Goal: Transaction & Acquisition: Purchase product/service

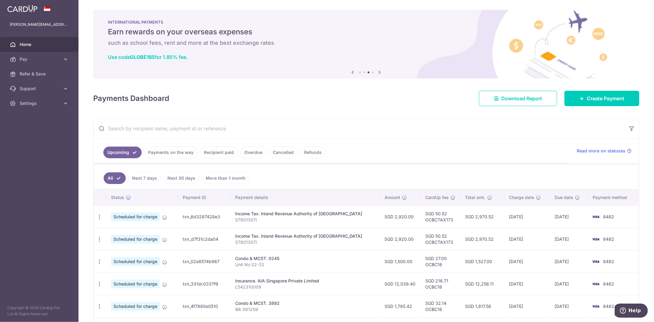
scroll to position [91, 0]
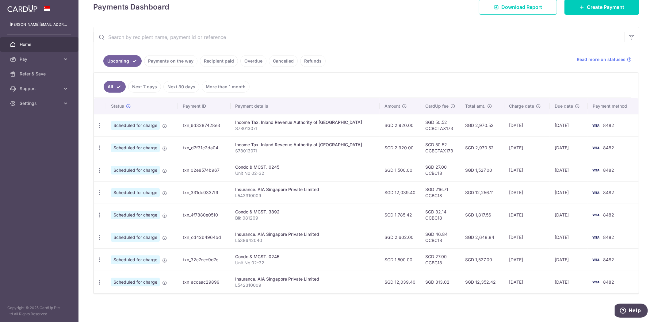
click at [206, 67] on ul "Upcoming Payments on the way Recipient paid Overdue Cancelled Refunds" at bounding box center [331, 59] width 476 height 25
click at [208, 61] on link "Recipient paid" at bounding box center [219, 61] width 38 height 12
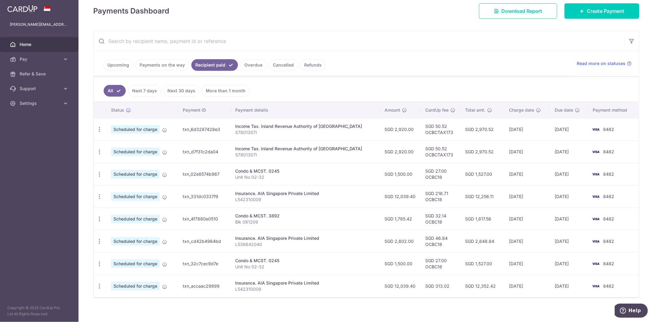
scroll to position [93, 0]
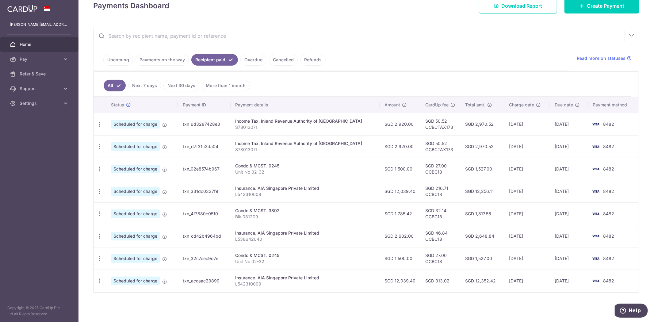
click at [237, 82] on link "More than 1 month" at bounding box center [226, 86] width 48 height 12
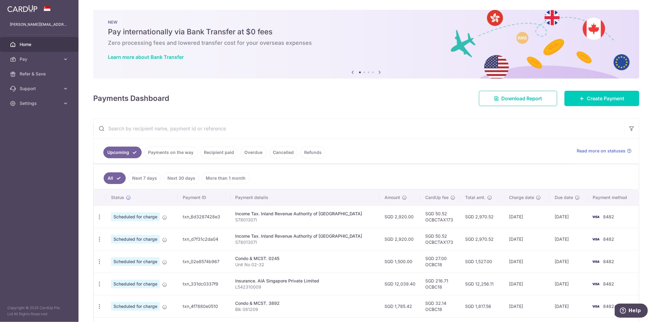
click at [388, 98] on div "Payments Dashboard Download Report Create Payment" at bounding box center [366, 97] width 546 height 18
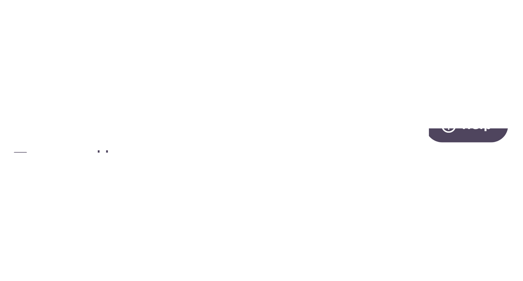
scroll to position [92, 0]
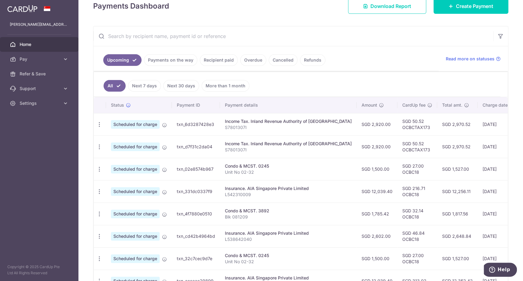
click at [299, 76] on ul "All Next 7 days Next 30 days More than 1 month" at bounding box center [297, 84] width 407 height 25
click at [298, 78] on ul "All Next 7 days Next 30 days More than 1 month" at bounding box center [297, 84] width 407 height 25
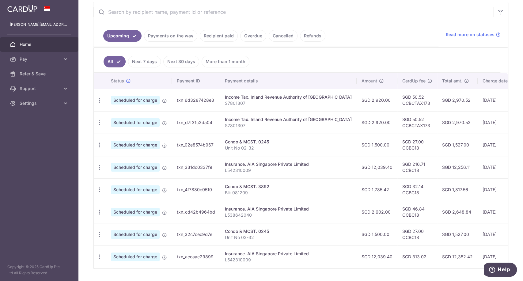
scroll to position [102, 0]
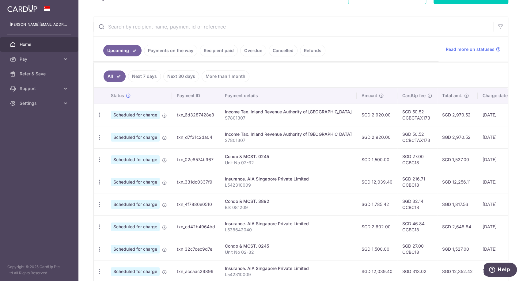
click at [259, 77] on ul "All Next 7 days Next 30 days More than 1 month" at bounding box center [297, 75] width 407 height 25
click at [260, 77] on ul "All Next 7 days Next 30 days More than 1 month" at bounding box center [297, 75] width 407 height 25
click at [258, 83] on ul "All Next 7 days Next 30 days More than 1 month" at bounding box center [297, 75] width 407 height 25
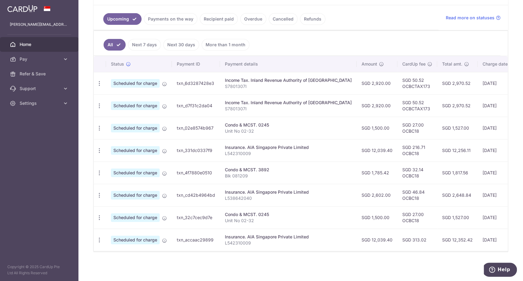
click at [228, 42] on link "More than 1 month" at bounding box center [226, 45] width 48 height 12
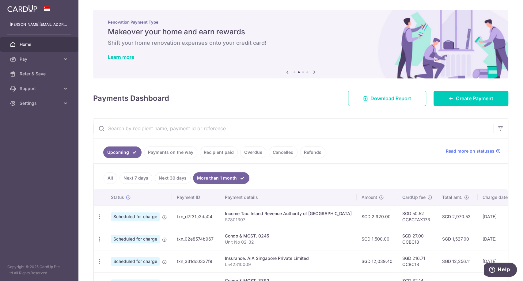
scroll to position [102, 0]
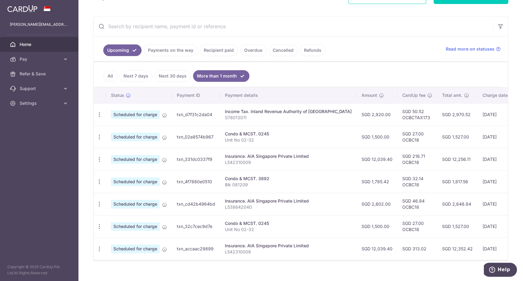
click at [169, 76] on link "Next 30 days" at bounding box center [173, 76] width 36 height 12
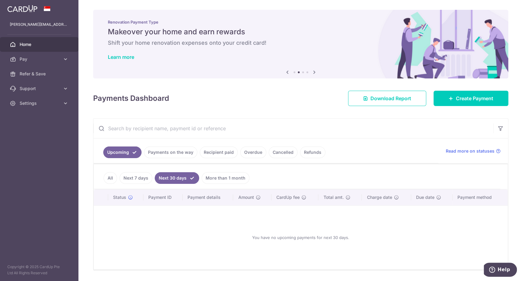
scroll to position [17, 0]
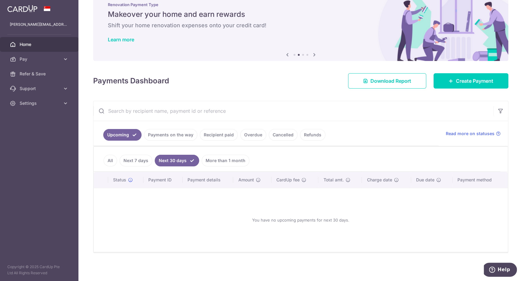
click at [205, 132] on link "Recipient paid" at bounding box center [219, 135] width 38 height 12
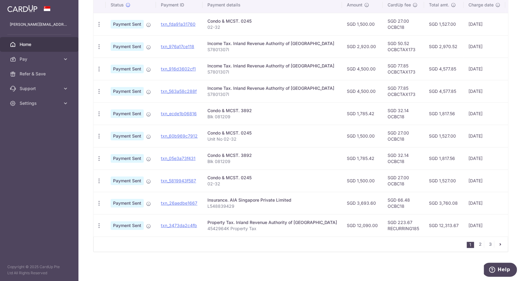
scroll to position [169, 0]
click at [478, 244] on link "2" at bounding box center [480, 244] width 7 height 7
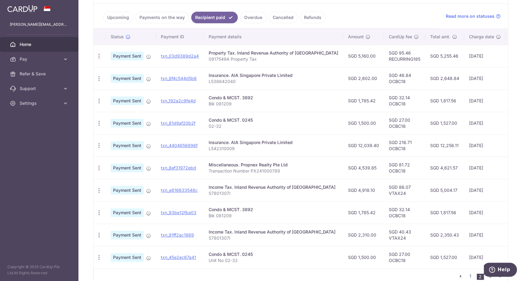
scroll to position [135, 0]
drag, startPoint x: 2, startPoint y: 15, endPoint x: 485, endPoint y: 278, distance: 550.9
click at [487, 278] on link "3" at bounding box center [490, 275] width 7 height 7
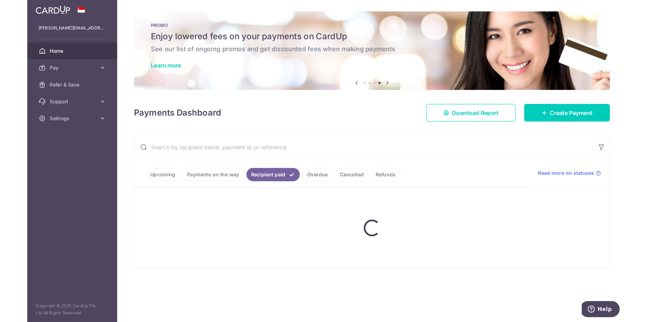
scroll to position [0, 0]
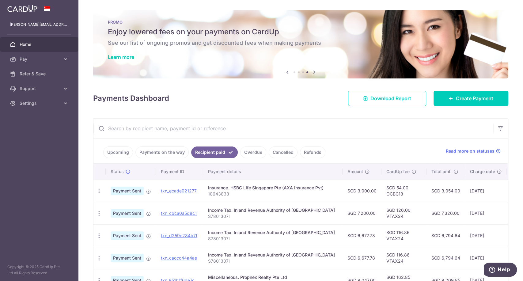
click at [390, 189] on td "SGD 54.00 OCBC18" at bounding box center [404, 191] width 45 height 22
click at [101, 192] on icon "button" at bounding box center [99, 191] width 6 height 6
click at [259, 192] on p "10643838" at bounding box center [273, 194] width 130 height 6
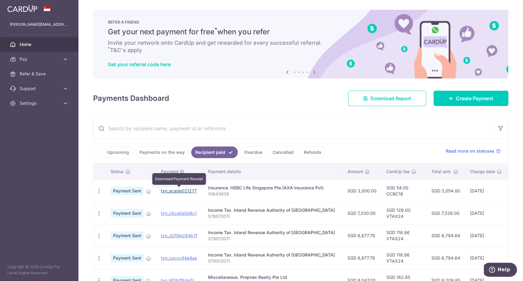
click at [192, 192] on link "txn_ecade021277" at bounding box center [179, 190] width 36 height 5
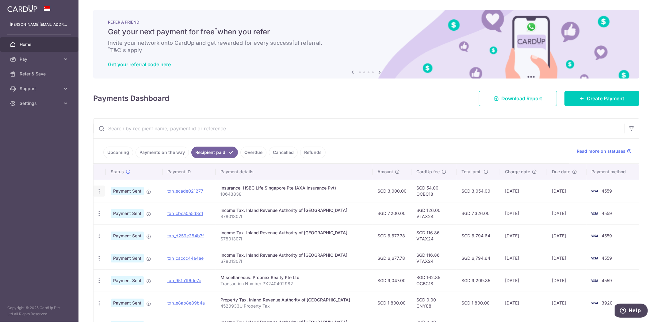
click at [97, 194] on icon "button" at bounding box center [99, 191] width 6 height 6
click at [113, 206] on span "PDF Receipt" at bounding box center [132, 208] width 42 height 6
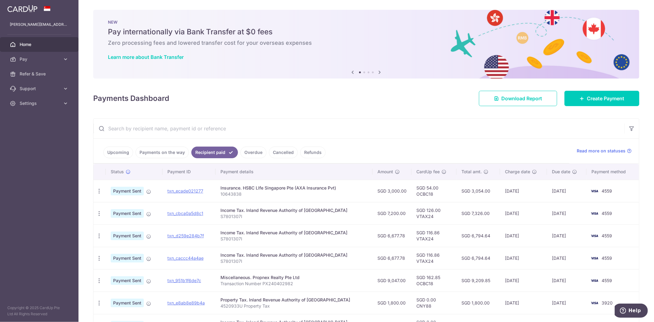
drag, startPoint x: 23, startPoint y: 61, endPoint x: 225, endPoint y: 91, distance: 203.9
click at [23, 61] on span "Pay" at bounding box center [40, 59] width 40 height 6
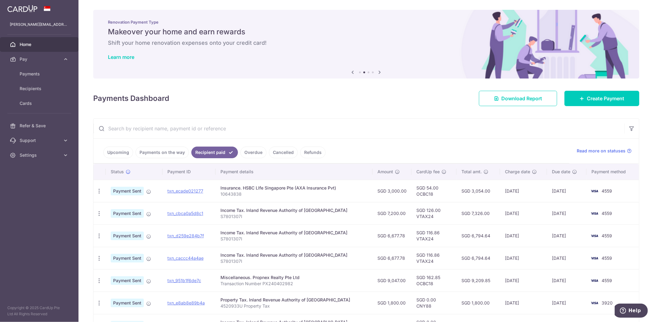
click at [33, 42] on span "Home" at bounding box center [40, 44] width 40 height 6
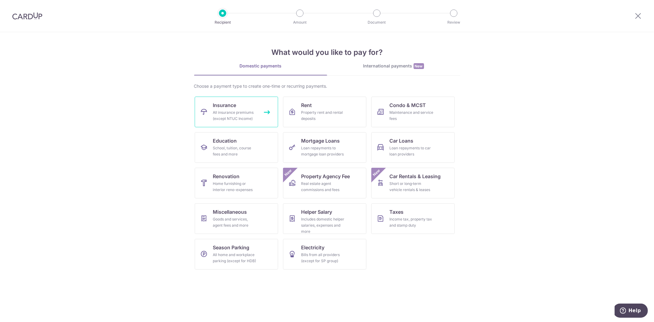
click at [254, 117] on div "All insurance premiums (except NTUC Income)" at bounding box center [235, 115] width 44 height 12
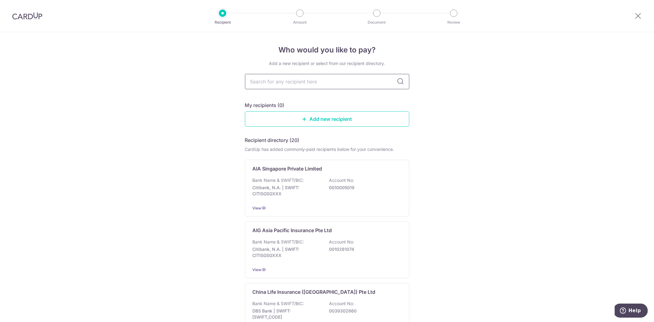
drag, startPoint x: 280, startPoint y: 85, endPoint x: 270, endPoint y: 86, distance: 10.5
click at [280, 85] on input "text" at bounding box center [327, 81] width 164 height 15
type input "HSBC"
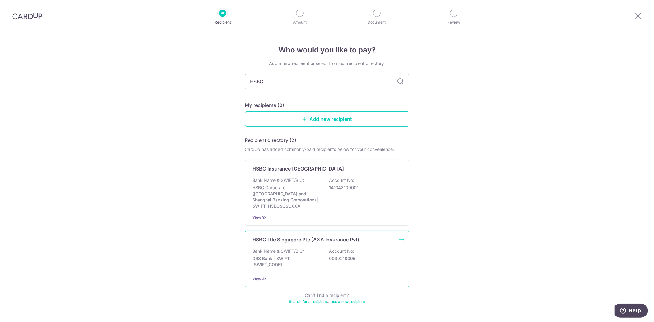
click at [307, 240] on div "HSBC LIfe Singapore Pte (AXA Insurance Pvt) Bank Name & SWIFT/BIC: DBS Bank | S…" at bounding box center [327, 258] width 164 height 57
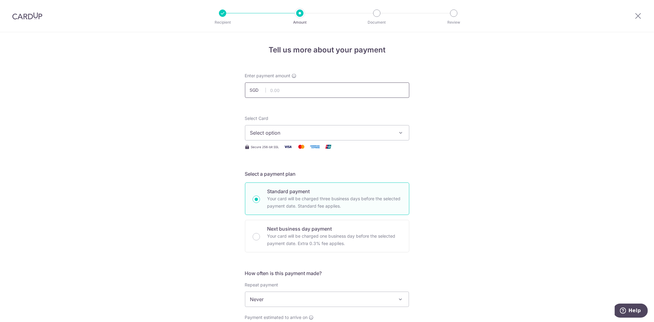
click at [296, 92] on input "text" at bounding box center [327, 89] width 164 height 15
type input "3,000.00"
click at [362, 135] on span "Select option" at bounding box center [321, 132] width 143 height 7
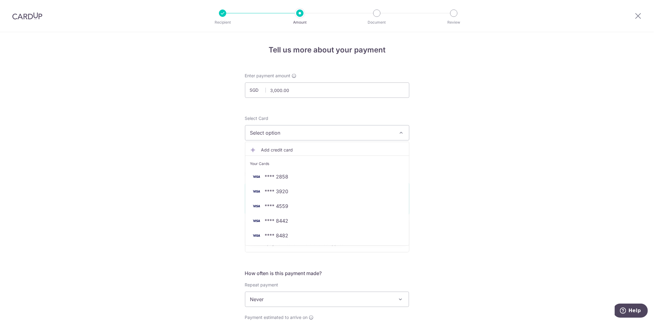
click at [438, 164] on div "Tell us more about your payment Enter payment amount SGD 3,000.00 3000.00 Selec…" at bounding box center [327, 309] width 654 height 554
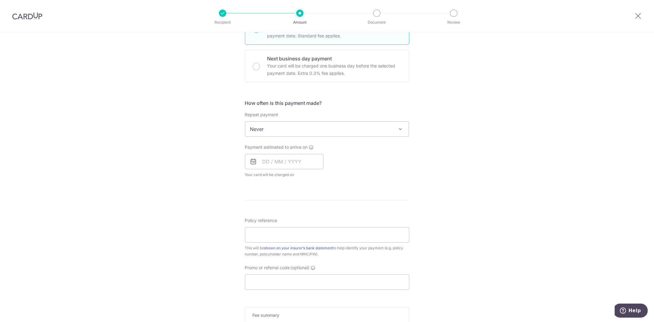
scroll to position [34, 0]
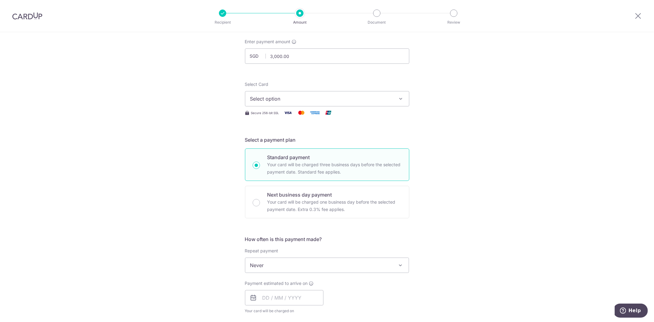
click at [371, 98] on span "Select option" at bounding box center [321, 98] width 143 height 7
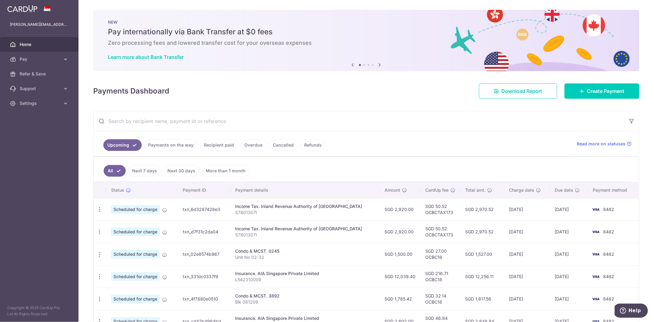
click at [44, 47] on span "Home" at bounding box center [40, 44] width 40 height 6
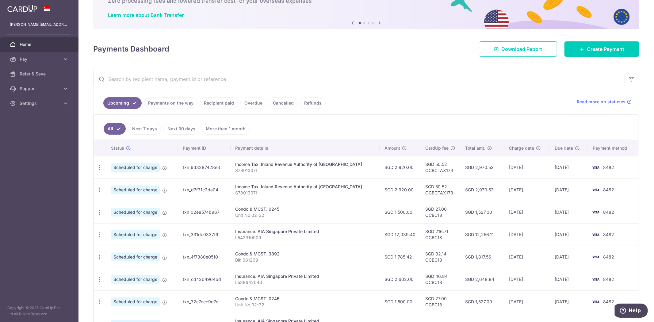
scroll to position [86, 0]
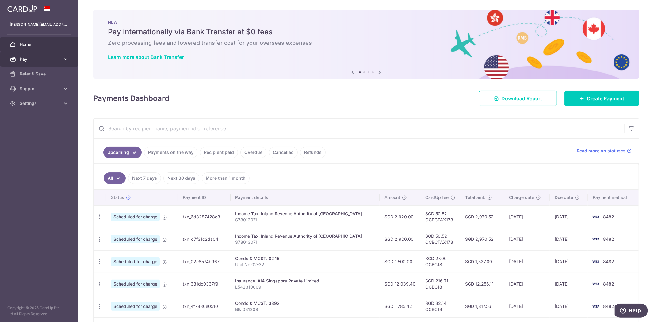
click at [50, 59] on span "Pay" at bounding box center [40, 59] width 40 height 6
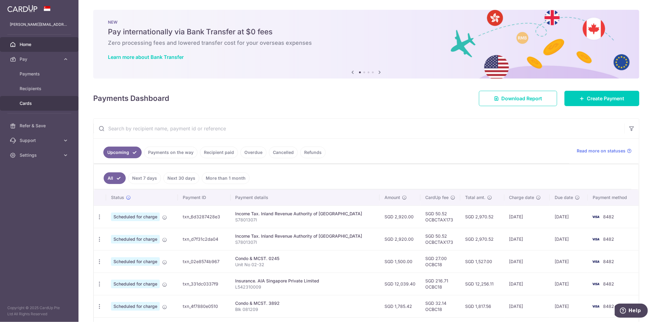
click at [35, 106] on span "Cards" at bounding box center [40, 103] width 40 height 6
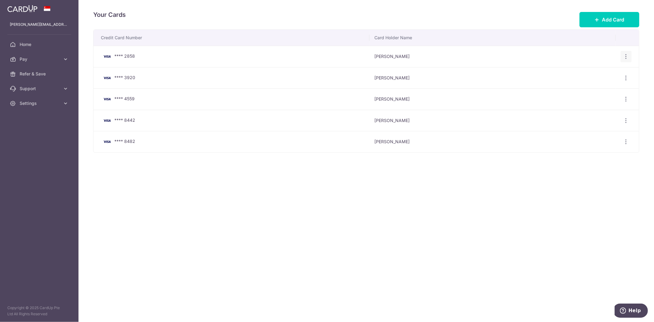
click at [628, 61] on div "View/Edit Delete" at bounding box center [625, 56] width 11 height 11
click at [625, 59] on icon "button" at bounding box center [626, 56] width 6 height 6
click at [603, 85] on span "Delete" at bounding box center [605, 88] width 42 height 7
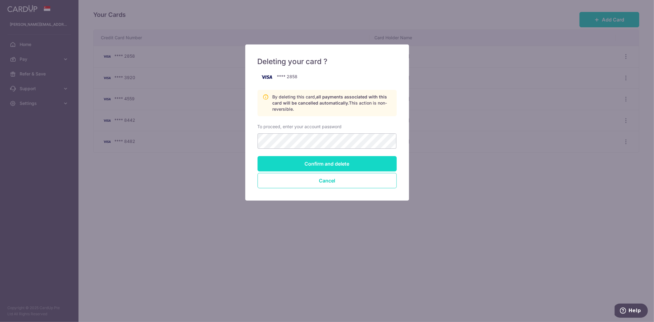
click at [342, 164] on input "Confirm and delete" at bounding box center [326, 163] width 139 height 15
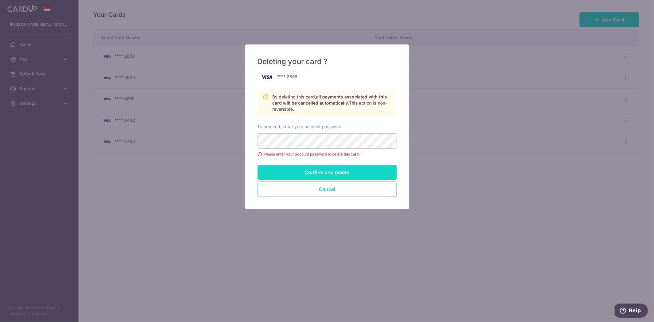
click at [340, 169] on input "Confirm and delete" at bounding box center [326, 172] width 139 height 15
click at [214, 142] on div "Deleting your card ? **** 2858 By deleting this card, all payments associated w…" at bounding box center [327, 161] width 654 height 322
click at [318, 176] on input "Confirm and delete" at bounding box center [326, 172] width 139 height 15
click at [197, 146] on div "Deleting your card ? **** 2858 By deleting this card, all payments associated w…" at bounding box center [327, 161] width 654 height 322
click at [298, 173] on input "Confirm and delete" at bounding box center [326, 172] width 139 height 15
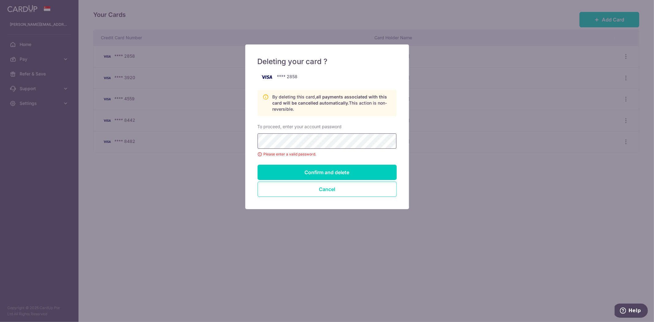
click at [227, 146] on div "Deleting your card ? **** 2858 By deleting this card, all payments associated w…" at bounding box center [327, 161] width 654 height 322
click at [308, 174] on input "Confirm and delete" at bounding box center [326, 172] width 139 height 15
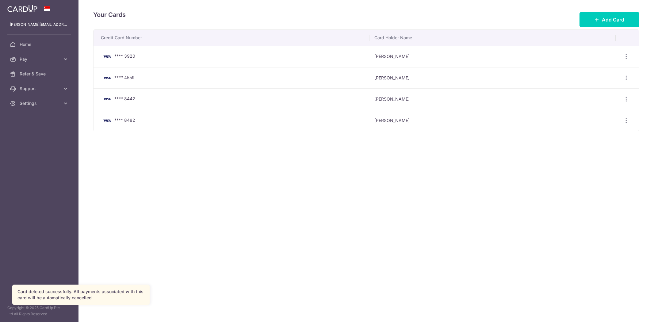
click at [205, 141] on div "Your Cards Add Card Credit Card Number Card Holder Name **** 3920 [PERSON_NAME]…" at bounding box center [365, 161] width 575 height 322
click at [123, 121] on span "**** 8482" at bounding box center [124, 119] width 21 height 5
click at [629, 124] on div "View/Edit [GEOGRAPHIC_DATA]" at bounding box center [625, 120] width 11 height 11
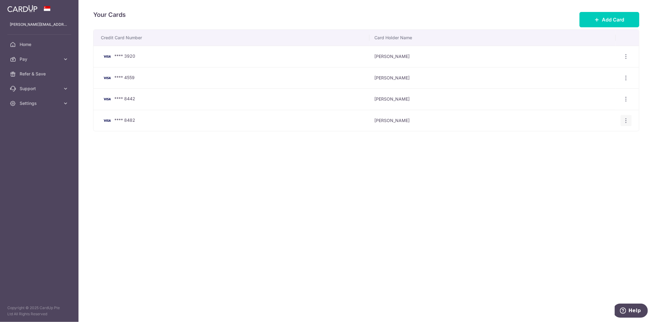
click at [628, 124] on div "View/Edit [GEOGRAPHIC_DATA]" at bounding box center [625, 120] width 11 height 11
click at [625, 60] on icon "button" at bounding box center [626, 56] width 6 height 6
click at [606, 135] on span "View/Edit" at bounding box center [605, 137] width 42 height 7
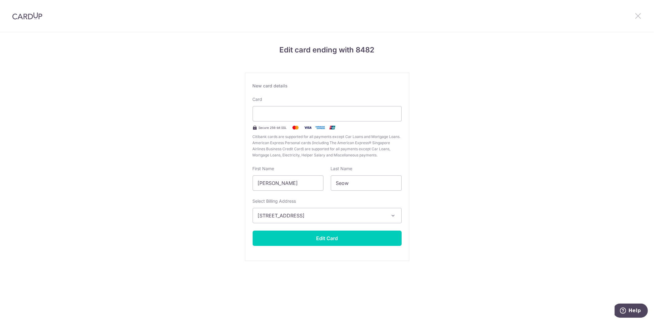
click at [639, 17] on icon at bounding box center [637, 16] width 7 height 8
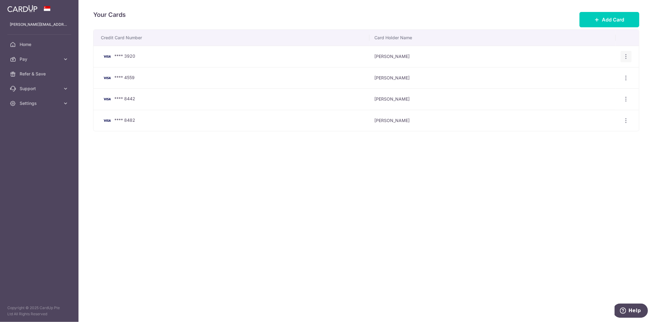
click at [624, 60] on div "View/Edit Delete" at bounding box center [625, 56] width 11 height 11
click at [626, 58] on icon "button" at bounding box center [626, 56] width 6 height 6
click at [603, 85] on span "Delete" at bounding box center [605, 88] width 42 height 7
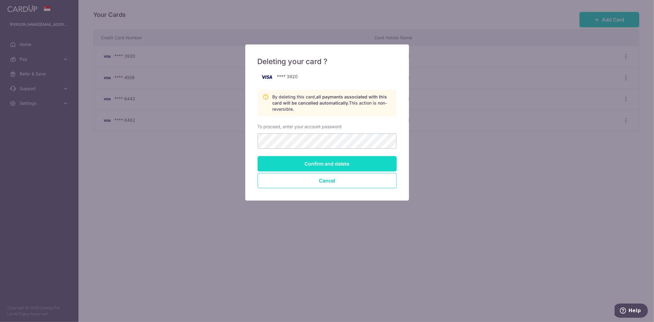
click at [315, 166] on input "Confirm and delete" at bounding box center [326, 163] width 139 height 15
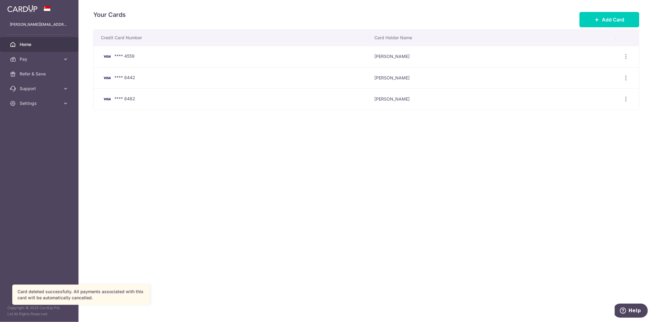
click at [57, 48] on link "Home" at bounding box center [39, 44] width 78 height 15
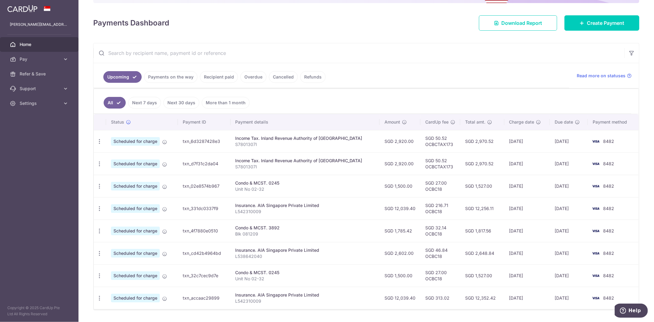
scroll to position [51, 0]
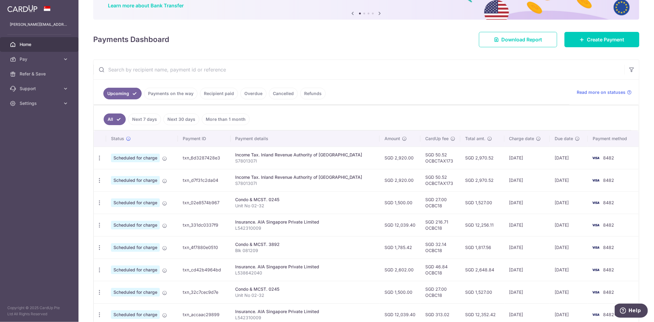
click at [170, 94] on link "Payments on the way" at bounding box center [170, 94] width 53 height 12
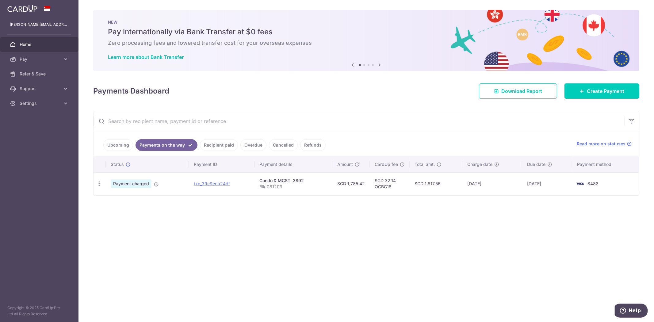
click at [201, 145] on link "Recipient paid" at bounding box center [219, 145] width 38 height 12
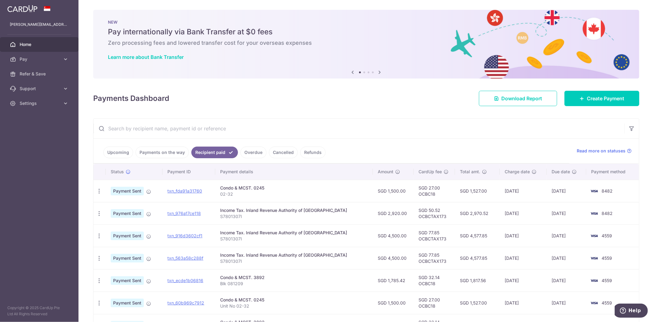
click at [146, 150] on link "Payments on the way" at bounding box center [161, 152] width 53 height 12
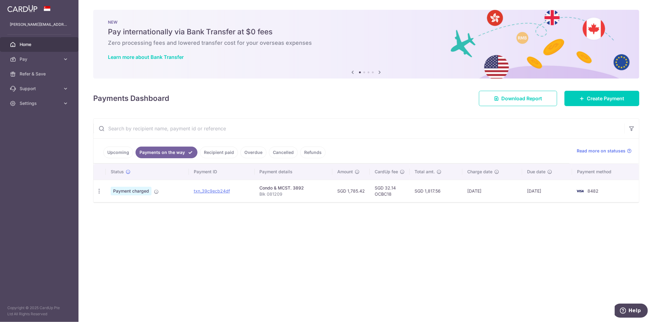
click at [126, 152] on link "Upcoming" at bounding box center [118, 152] width 30 height 12
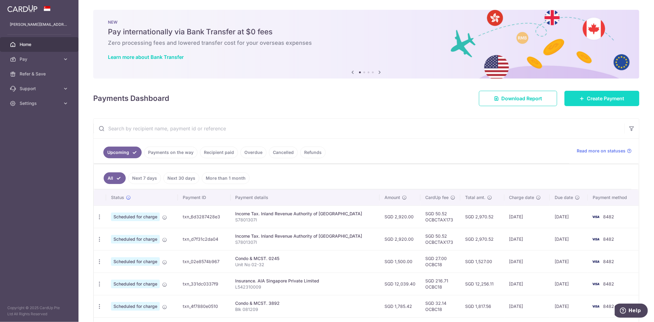
click at [584, 102] on link "Create Payment" at bounding box center [601, 98] width 75 height 15
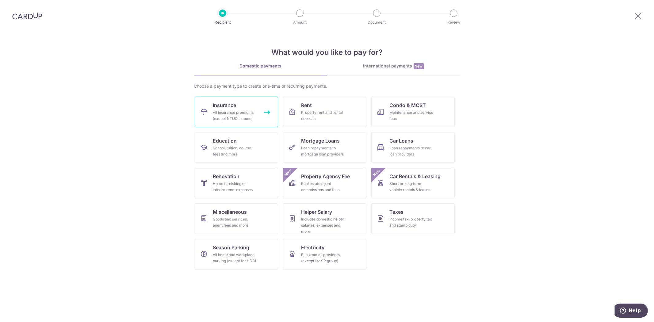
click at [254, 110] on div "All insurance premiums (except NTUC Income)" at bounding box center [235, 115] width 44 height 12
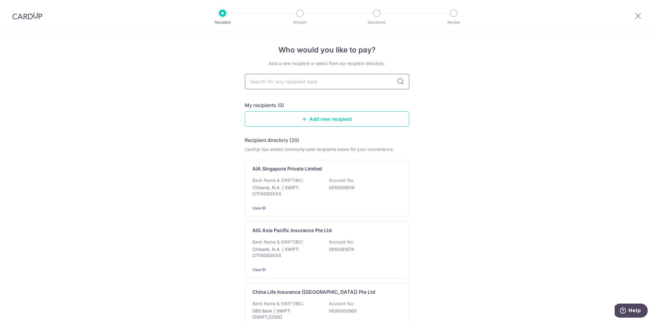
click at [275, 75] on input "text" at bounding box center [327, 81] width 164 height 15
type input "HSBC"
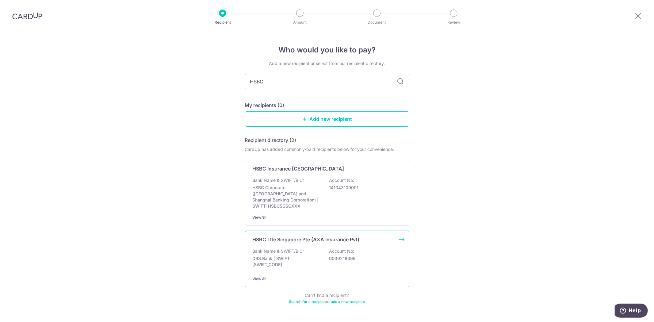
click at [291, 237] on p "HSBC LIfe Singapore Pte (AXA Insurance Pvt)" at bounding box center [306, 239] width 107 height 7
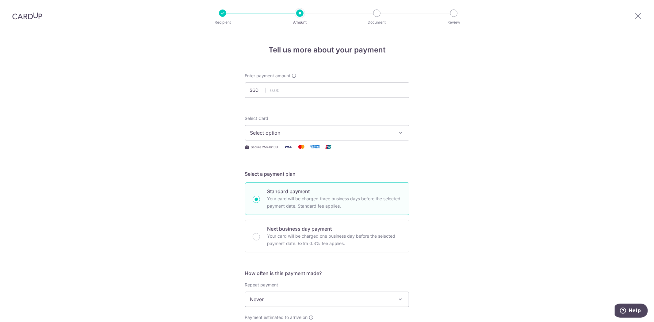
click at [303, 129] on span "Select option" at bounding box center [321, 132] width 143 height 7
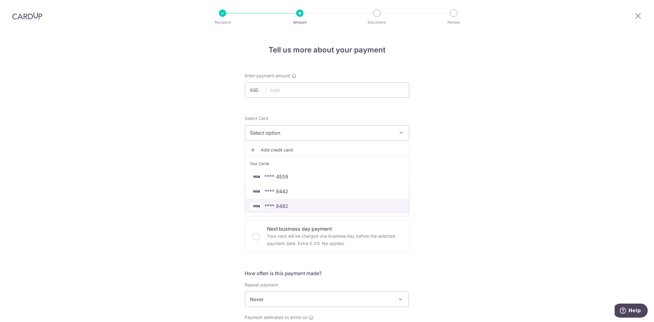
click at [285, 202] on span "**** 8482" at bounding box center [277, 205] width 24 height 7
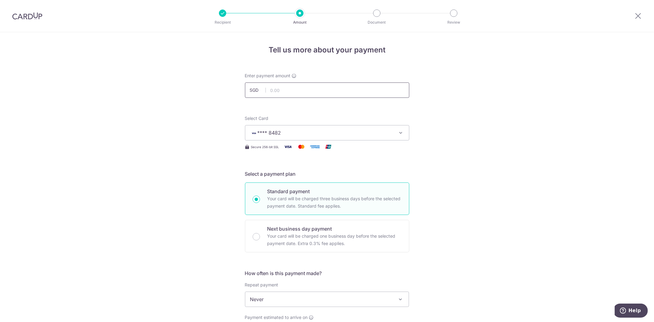
click at [290, 94] on input "text" at bounding box center [327, 89] width 164 height 15
click at [531, 137] on div "Tell us more about your payment Enter payment amount SGD 3000 Select Card **** …" at bounding box center [327, 309] width 654 height 554
type input "3,000.00"
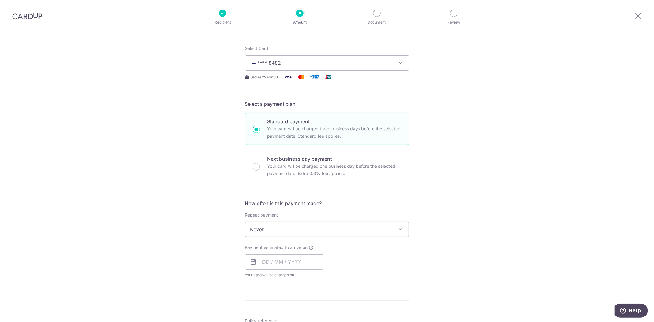
scroll to position [102, 0]
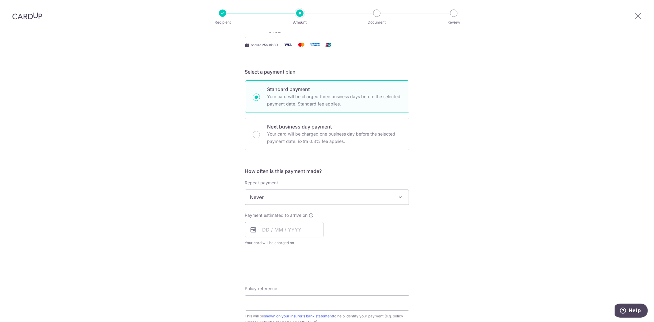
click at [331, 197] on span "Never" at bounding box center [327, 197] width 164 height 15
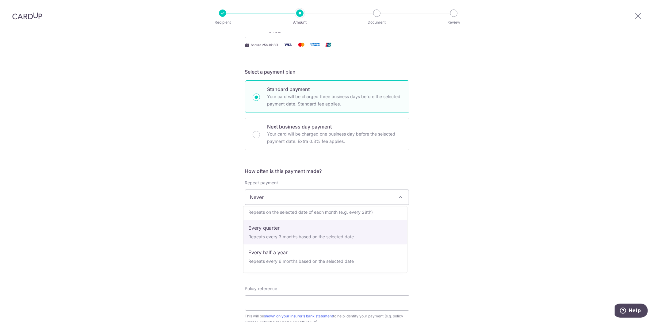
scroll to position [86, 0]
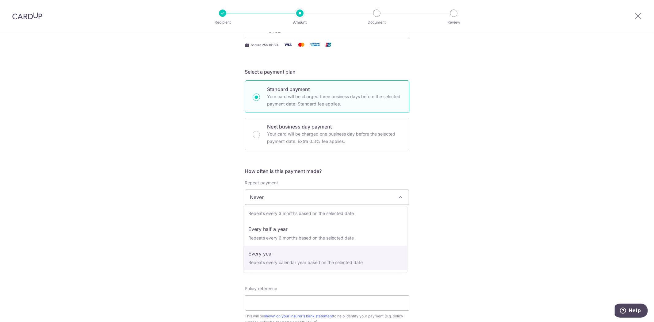
select select "6"
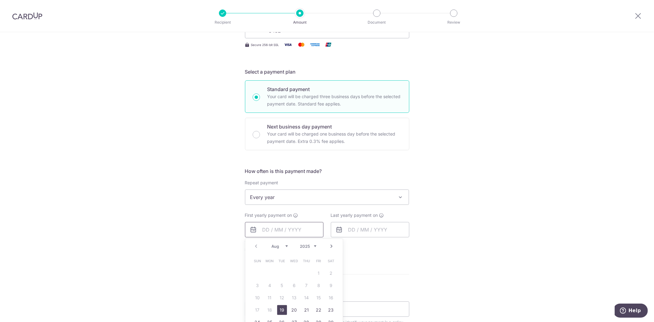
click at [287, 228] on input "text" at bounding box center [284, 229] width 78 height 15
click at [485, 158] on div "Tell us more about your payment Enter payment amount SGD 3,000.00 3000.00 Selec…" at bounding box center [327, 210] width 654 height 561
click at [271, 228] on input "text" at bounding box center [284, 229] width 78 height 15
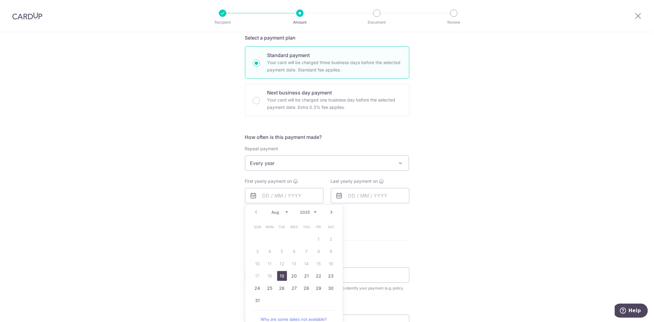
click at [281, 274] on link "19" at bounding box center [282, 276] width 10 height 10
type input "19/08/2025"
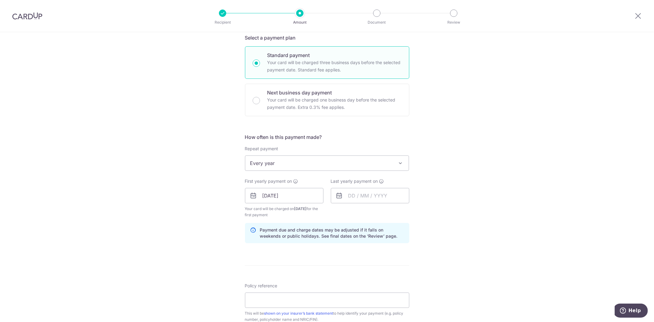
click at [482, 233] on div "Tell us more about your payment Enter payment amount SGD 3,000.00 3000.00 Selec…" at bounding box center [327, 189] width 654 height 586
click at [375, 200] on input "text" at bounding box center [370, 195] width 78 height 15
click at [397, 212] on select "2025 2026 2027 2028 2029 2030 2031 2032 2033 2034 2035" at bounding box center [394, 212] width 16 height 5
click at [360, 214] on select "Jan Feb Mar Apr May Jun Jul Aug Sep Oct Nov Dec" at bounding box center [365, 212] width 16 height 5
click at [403, 290] on link "31" at bounding box center [405, 288] width 10 height 10
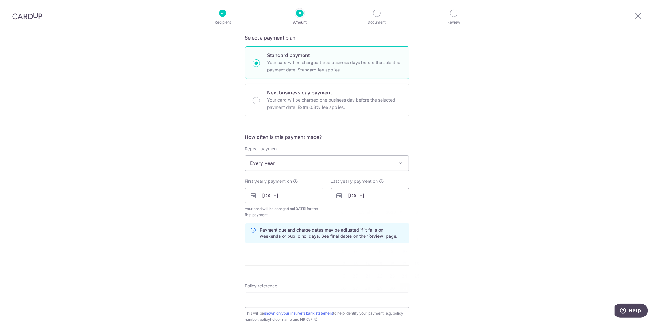
click at [381, 196] on input "31/07/2026" at bounding box center [370, 195] width 78 height 15
click at [414, 213] on link "Next" at bounding box center [417, 211] width 7 height 7
click at [339, 213] on link "Prev" at bounding box center [341, 211] width 7 height 7
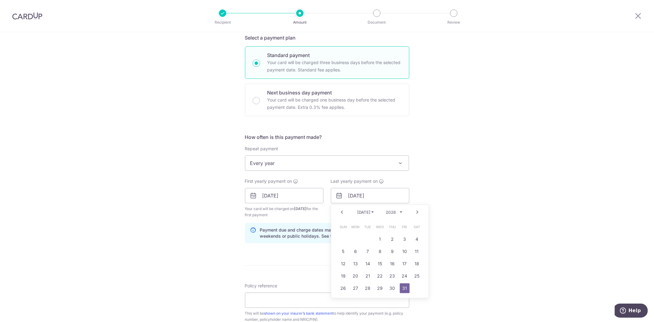
click at [392, 213] on select "2025 2026 2027 2028 2029 2030 2031 2032 2033 2034 2035" at bounding box center [394, 212] width 16 height 5
click at [396, 213] on select "2025 2026 2027 2028 2029 2030 2031 2032 2033 2034 2035" at bounding box center [394, 212] width 16 height 5
click at [398, 213] on select "2025 2026 2027 2028 2029 2030 2031 2032 2033 2034 2035" at bounding box center [394, 212] width 16 height 5
click at [398, 211] on select "2025 2026 2027 2028 2029 2030 2031 2032 2033 2034 2035" at bounding box center [394, 212] width 16 height 5
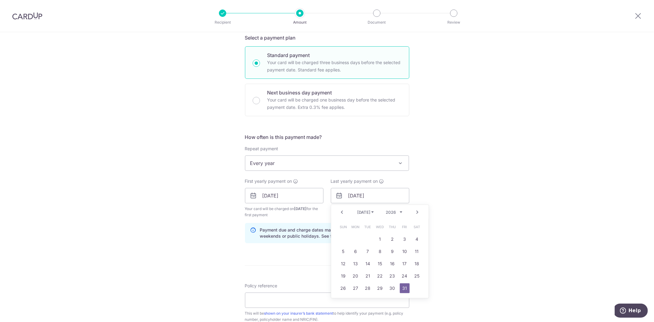
click at [393, 213] on select "2025 2026 2027 2028 2029 2030 2031 2032 2033 2034 2035" at bounding box center [394, 212] width 16 height 5
click at [378, 287] on link "31" at bounding box center [380, 288] width 10 height 10
type input "31/07/2030"
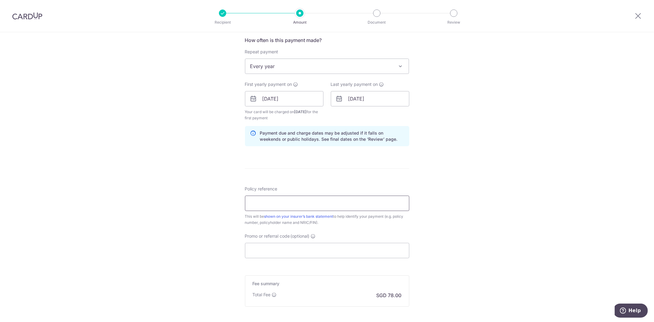
scroll to position [238, 0]
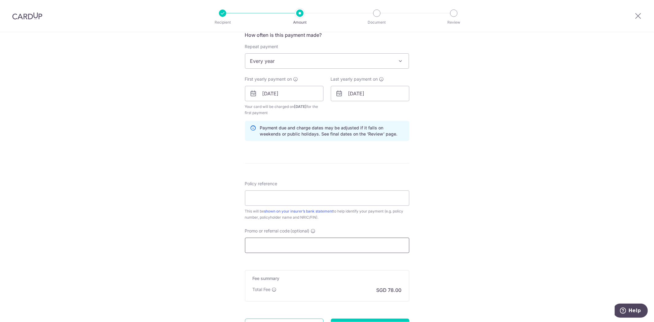
click at [292, 246] on input "Promo or referral code (optional)" at bounding box center [327, 245] width 164 height 15
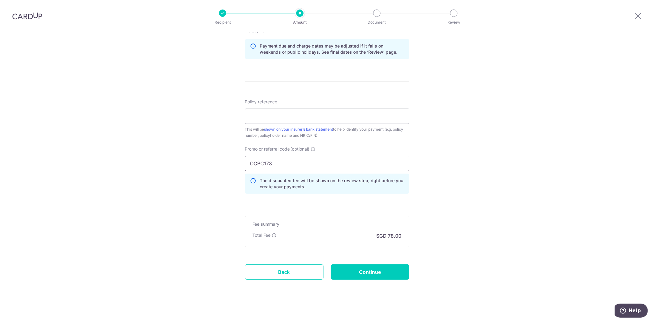
scroll to position [324, 0]
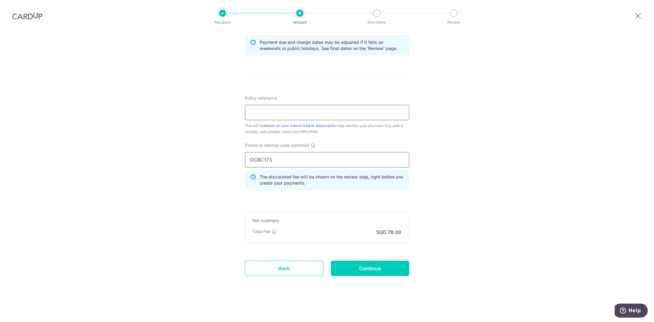
type input "OCBC173"
click at [274, 113] on input "Policy reference" at bounding box center [327, 112] width 164 height 15
drag, startPoint x: 278, startPoint y: 112, endPoint x: 275, endPoint y: 109, distance: 4.1
click at [278, 112] on input "Policy reference" at bounding box center [327, 112] width 164 height 15
type input "10643838"
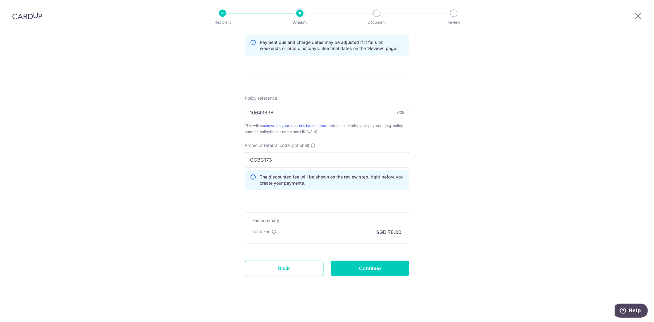
click at [473, 178] on div "Tell us more about your payment Enter payment amount SGD 3,000.00 3000.00 Selec…" at bounding box center [327, 15] width 654 height 613
click at [339, 268] on input "Continue" at bounding box center [370, 267] width 78 height 15
type input "Create Schedule"
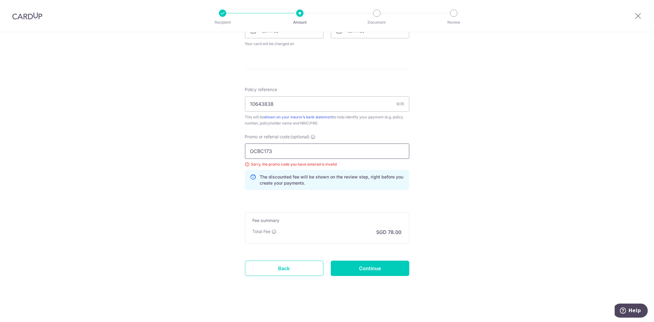
click at [288, 152] on input "OCBC173" at bounding box center [327, 150] width 164 height 15
type input "OCBC18"
click at [363, 264] on input "Continue" at bounding box center [370, 267] width 78 height 15
type input "Update Schedule"
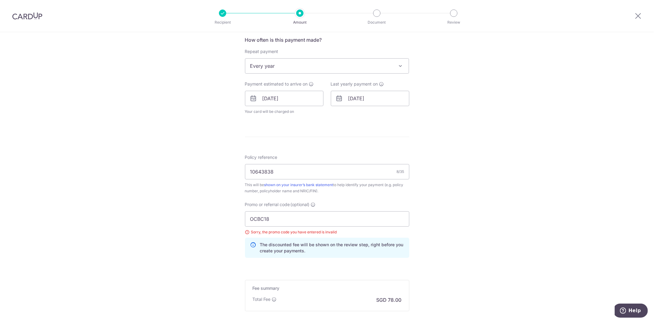
click at [442, 212] on div "Tell us more about your payment Enter payment amount SGD 3,000.00 3000.00 Selec…" at bounding box center [327, 94] width 654 height 591
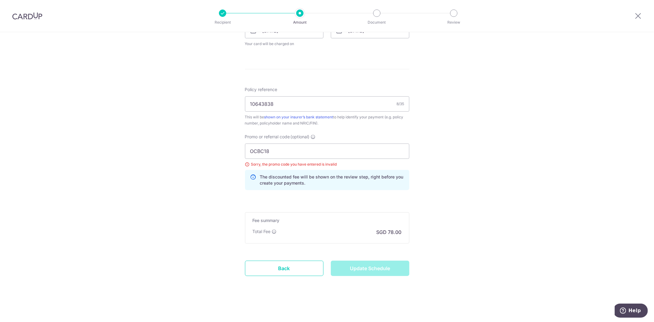
scroll to position [165, 0]
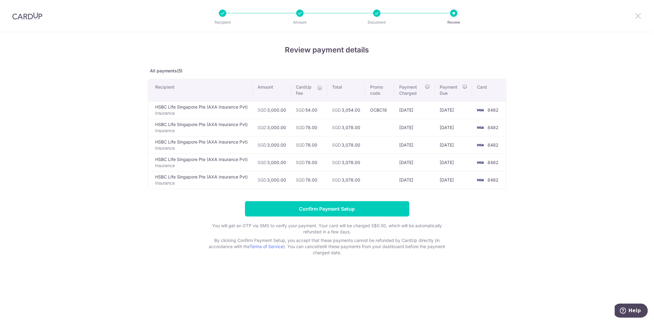
click at [636, 14] on icon at bounding box center [637, 16] width 7 height 8
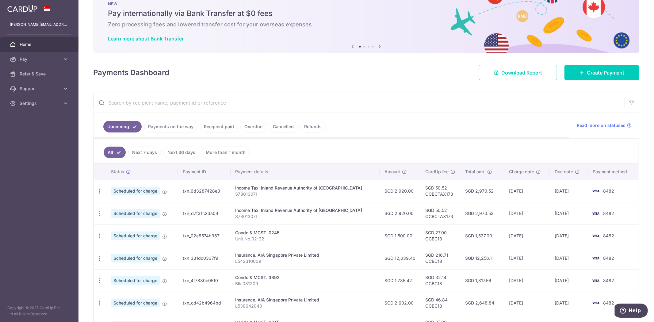
scroll to position [17, 0]
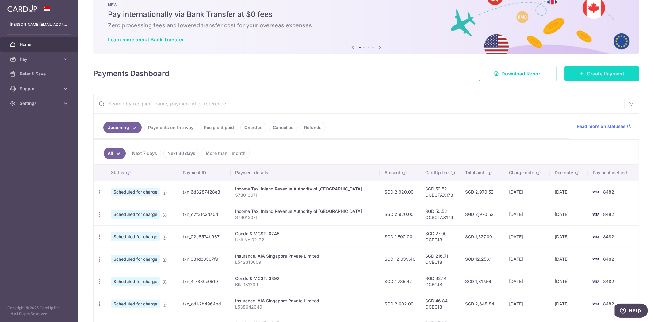
click at [579, 73] on icon at bounding box center [581, 73] width 5 height 5
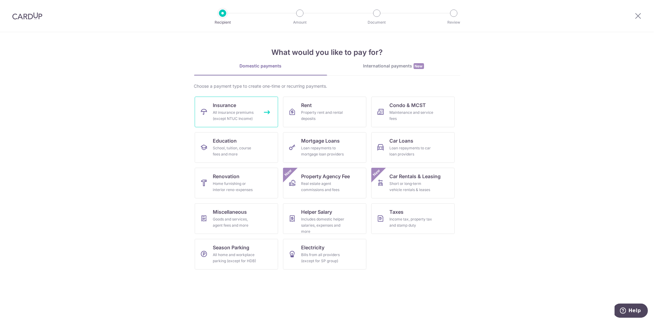
click at [243, 118] on div "All insurance premiums (except NTUC Income)" at bounding box center [235, 115] width 44 height 12
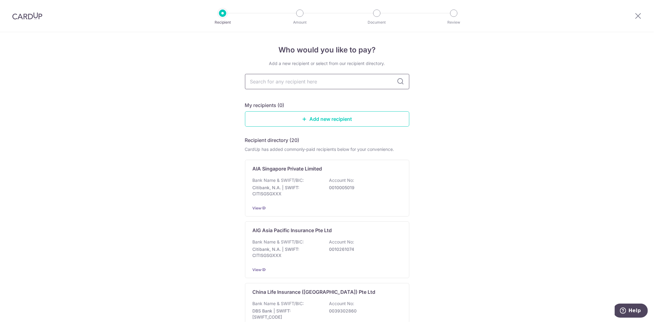
click at [320, 84] on input "text" at bounding box center [327, 81] width 164 height 15
type input "HSBC"
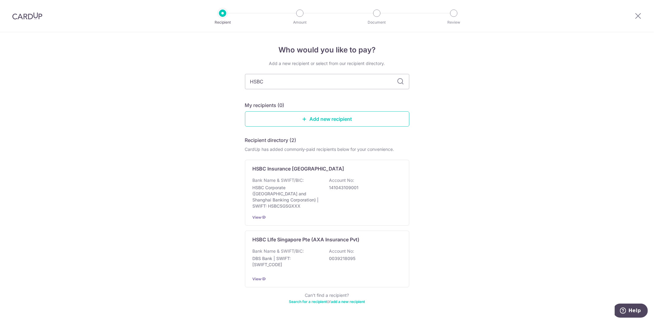
click at [474, 137] on div "Who would you like to pay? Add a new recipient or select from our recipient dir…" at bounding box center [327, 186] width 654 height 308
click at [292, 236] on p "HSBC LIfe Singapore Pte (AXA Insurance Pvt)" at bounding box center [306, 239] width 107 height 7
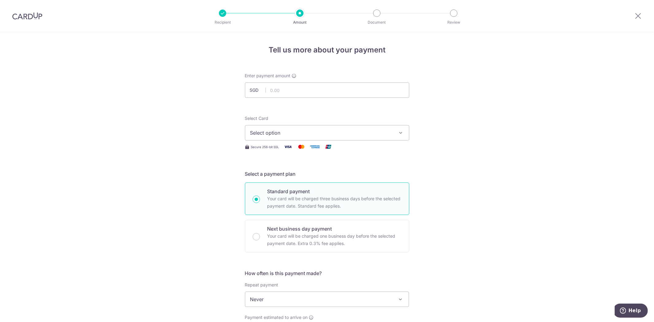
click at [321, 133] on span "Select option" at bounding box center [321, 132] width 143 height 7
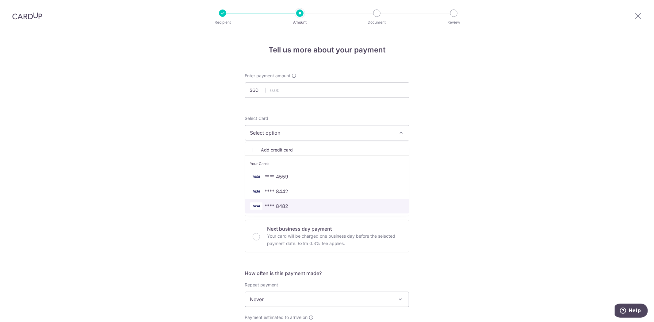
click at [298, 204] on span "**** 8482" at bounding box center [327, 205] width 154 height 7
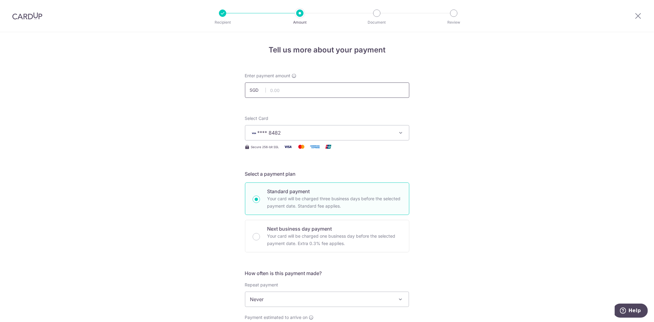
drag, startPoint x: 305, startPoint y: 95, endPoint x: 305, endPoint y: 91, distance: 3.7
click at [305, 95] on input "text" at bounding box center [327, 89] width 164 height 15
click at [305, 91] on input "text" at bounding box center [327, 89] width 164 height 15
click at [305, 296] on span "Never" at bounding box center [327, 299] width 164 height 15
type input "3,000.00"
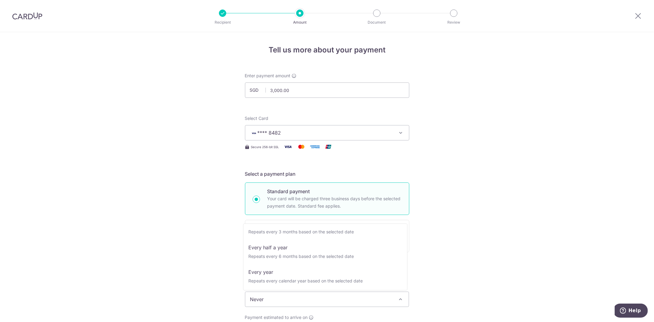
scroll to position [85, 0]
select select "6"
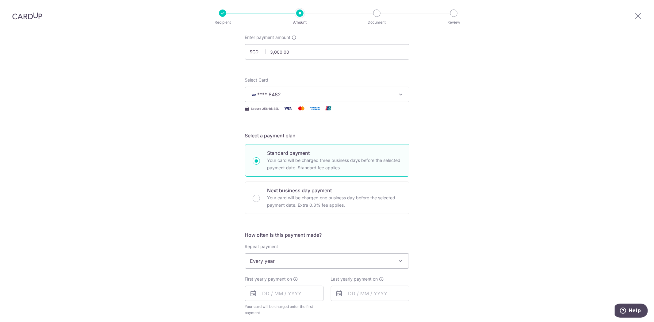
scroll to position [102, 0]
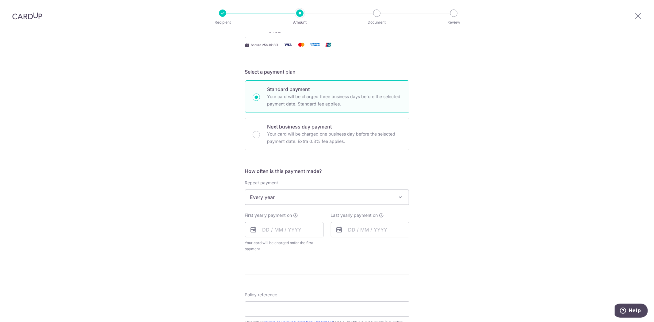
click at [280, 220] on div "First yearly payment on Your card will be charged on for the first payment * If…" at bounding box center [284, 232] width 78 height 40
click at [280, 225] on input "text" at bounding box center [284, 229] width 78 height 15
click at [433, 140] on div "Tell us more about your payment Enter payment amount SGD 3,000.00 3000.00 Selec…" at bounding box center [327, 210] width 654 height 561
click at [303, 226] on input "text" at bounding box center [284, 229] width 78 height 15
click at [293, 308] on link "20" at bounding box center [294, 310] width 10 height 10
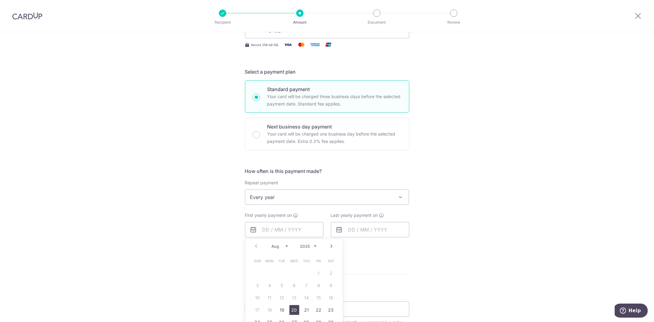
type input "[DATE]"
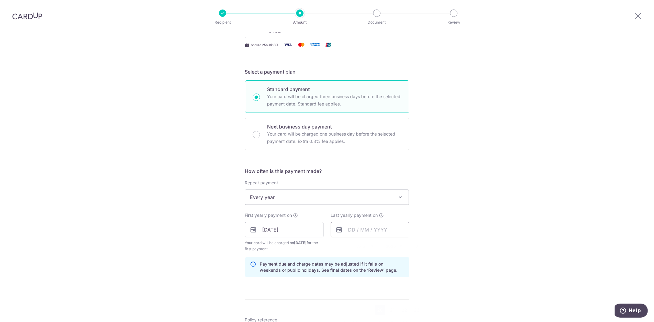
click at [382, 234] on input "text" at bounding box center [370, 229] width 78 height 15
click at [399, 247] on select "2025 2026 2027 2028 2029 2030 2031 2032 2033 2034 2035" at bounding box center [394, 246] width 16 height 5
click at [399, 246] on select "2025 2026 2027 2028 2029 2030 2031 2032 2033 2034 2035" at bounding box center [394, 246] width 16 height 5
click at [352, 230] on input "text" at bounding box center [370, 229] width 78 height 15
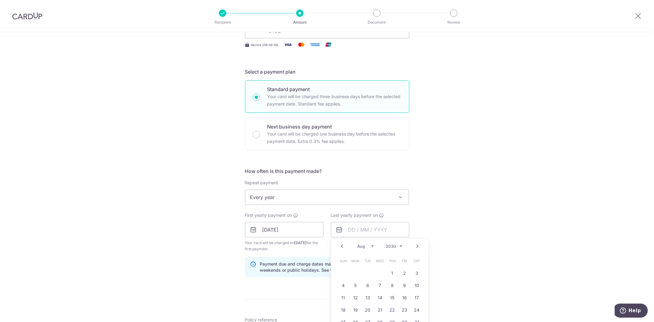
click at [372, 245] on div "Jan Feb Mar Apr May Jun Jul Aug Sep Oct Nov Dec 2025 2026 2027 2028 2029 2030 2…" at bounding box center [379, 246] width 45 height 5
click at [370, 246] on select "Jan Feb Mar Apr May Jun Jul Aug Sep Oct Nov Dec" at bounding box center [365, 246] width 16 height 5
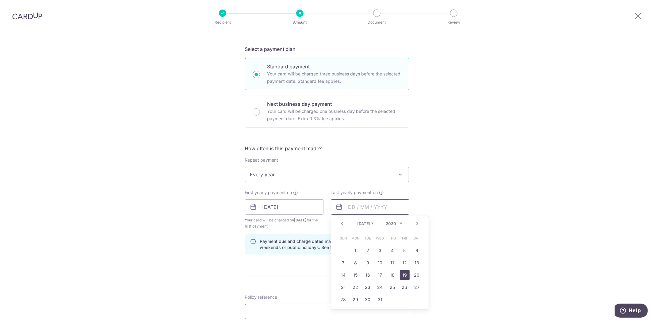
scroll to position [136, 0]
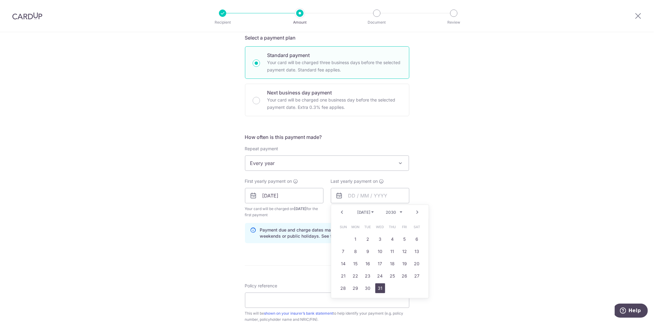
click at [376, 289] on link "31" at bounding box center [380, 288] width 10 height 10
type input "31/07/2030"
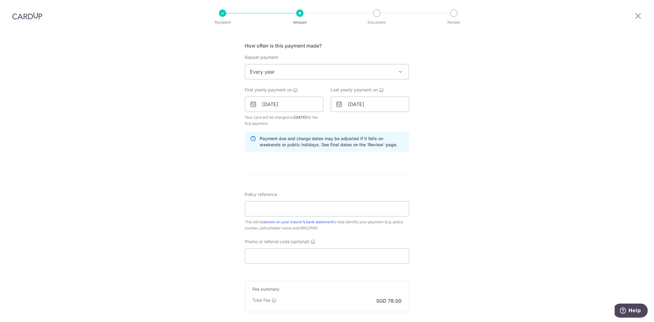
scroll to position [238, 0]
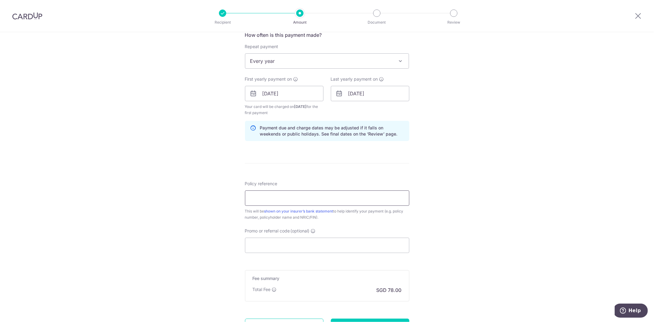
click at [323, 200] on input "Policy reference" at bounding box center [327, 197] width 164 height 15
type input "0"
type input "10643838"
click at [280, 245] on input "Promo or referral code (optional)" at bounding box center [327, 245] width 164 height 15
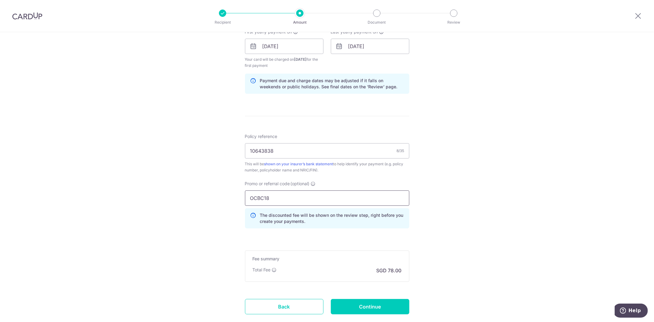
scroll to position [306, 0]
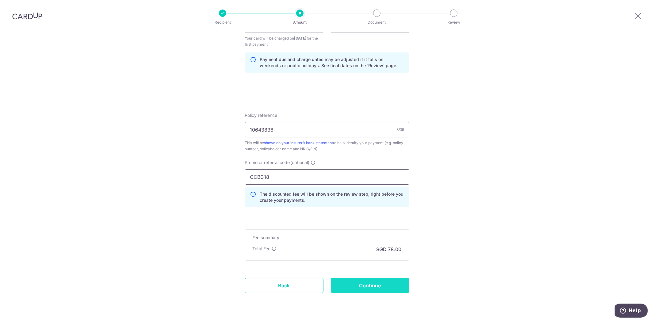
type input "OCBC18"
click at [364, 287] on input "Continue" at bounding box center [370, 285] width 78 height 15
type input "Create Schedule"
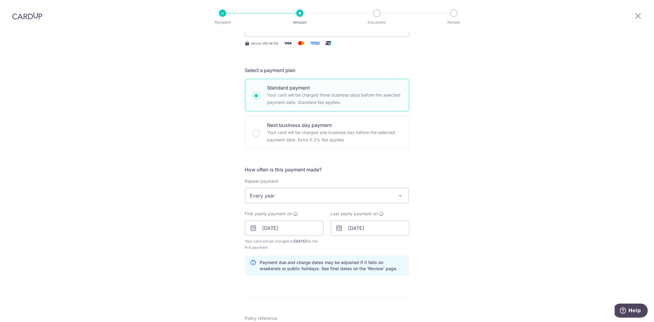
scroll to position [102, 0]
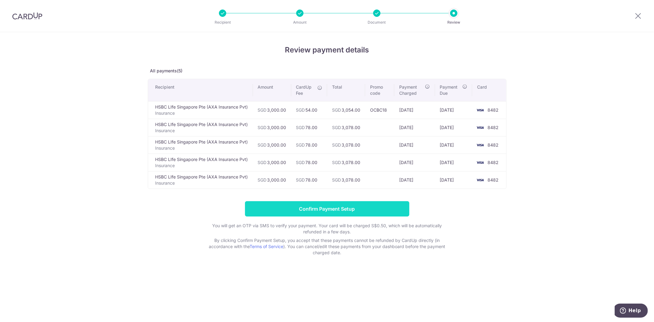
click at [333, 210] on input "Confirm Payment Setup" at bounding box center [327, 208] width 164 height 15
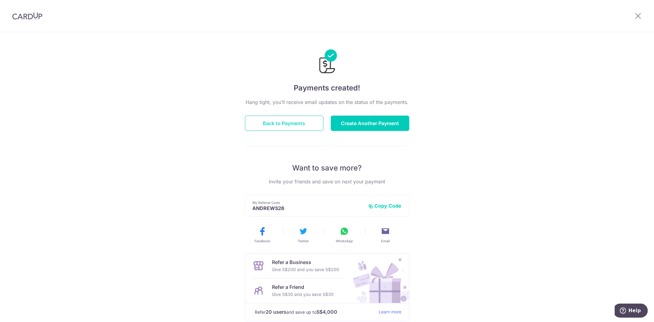
click at [295, 126] on button "Back to Payments" at bounding box center [284, 123] width 78 height 15
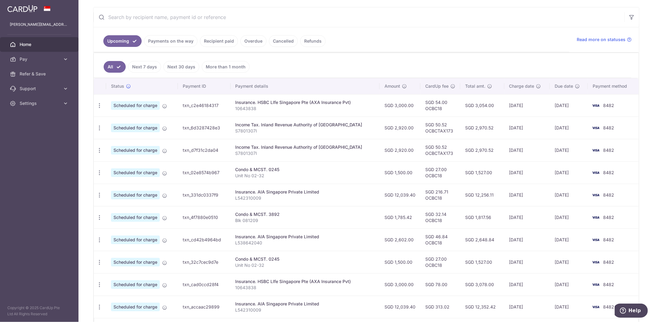
scroll to position [119, 0]
